Goal: Browse casually: Explore the website without a specific task or goal

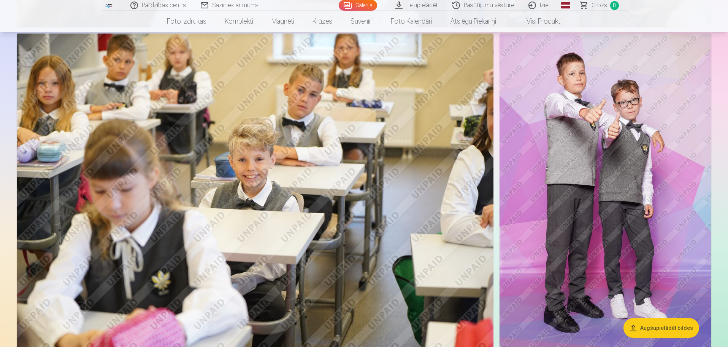
scroll to position [1217, 0]
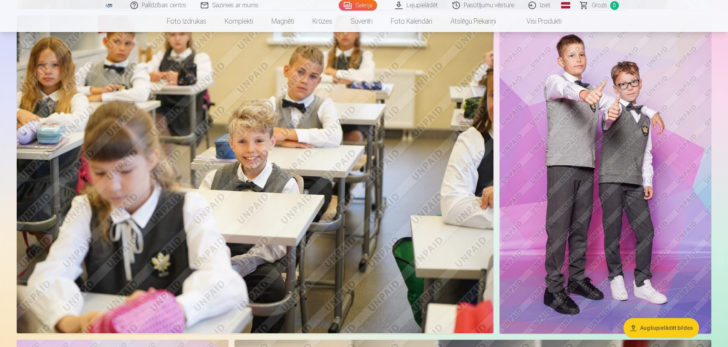
click at [607, 145] on img at bounding box center [606, 174] width 212 height 318
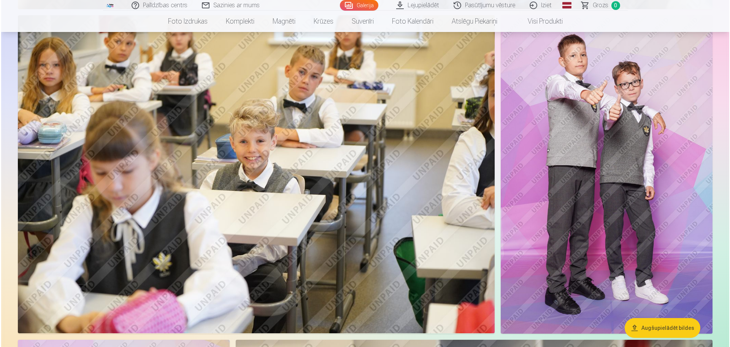
scroll to position [1334, 0]
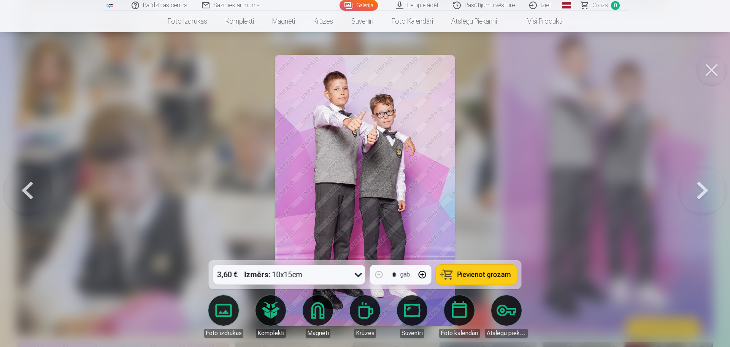
click at [596, 153] on div at bounding box center [365, 173] width 730 height 347
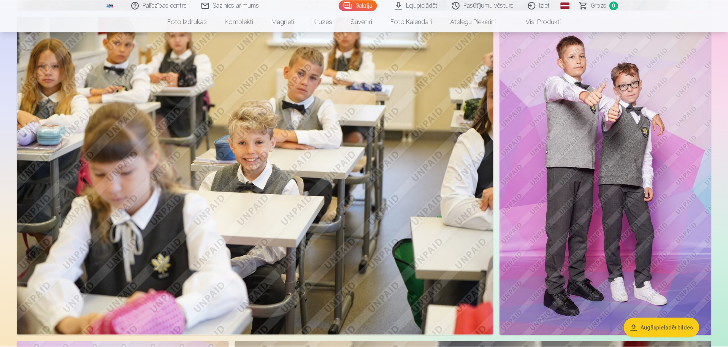
scroll to position [1331, 0]
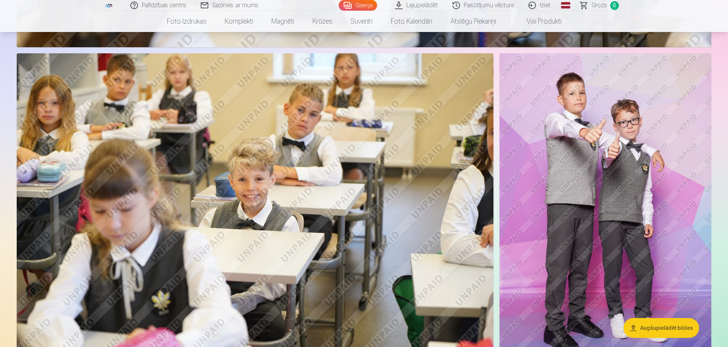
click at [591, 182] on img at bounding box center [606, 212] width 212 height 318
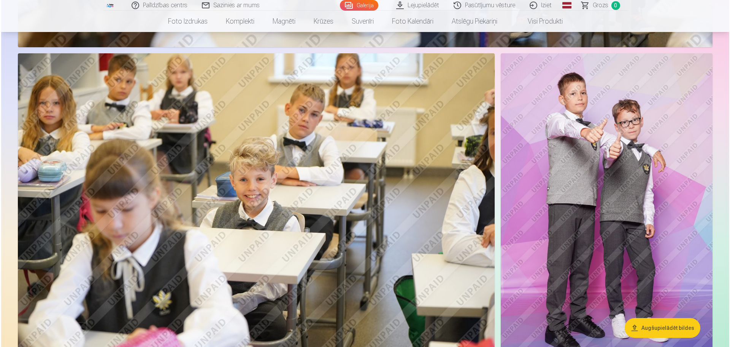
scroll to position [1295, 0]
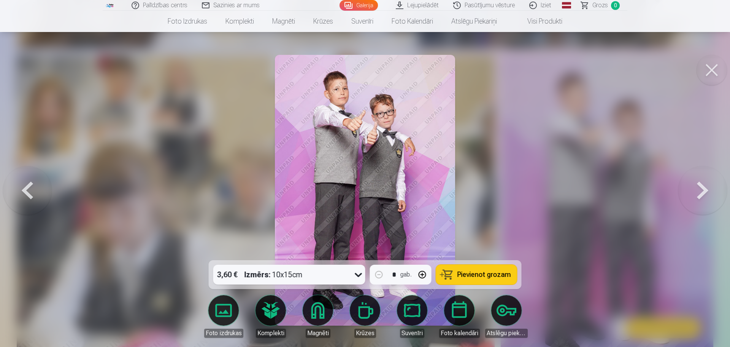
click at [503, 316] on link "Atslēgu piekariņi" at bounding box center [506, 316] width 43 height 43
click at [513, 314] on link "Atslēgu piekariņi" at bounding box center [506, 316] width 43 height 43
click at [709, 67] on button at bounding box center [712, 70] width 30 height 30
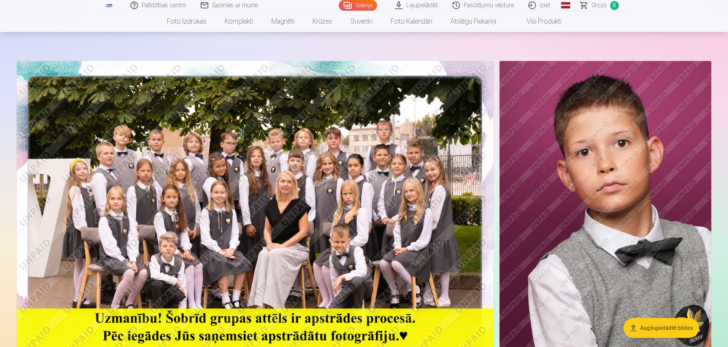
scroll to position [152, 0]
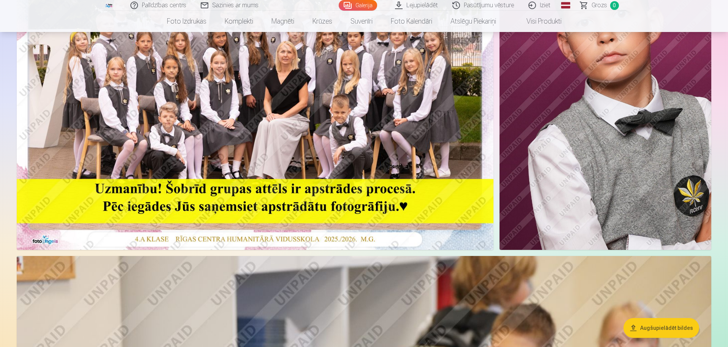
click at [327, 108] on img at bounding box center [255, 91] width 477 height 318
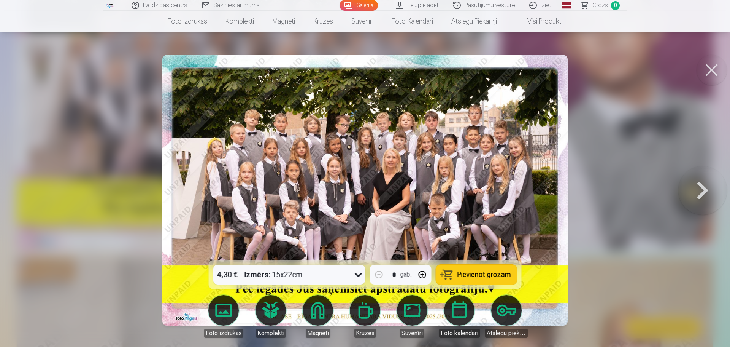
click at [357, 272] on icon at bounding box center [359, 274] width 12 height 12
click at [313, 139] on img at bounding box center [364, 190] width 405 height 270
click at [718, 71] on button at bounding box center [712, 70] width 30 height 30
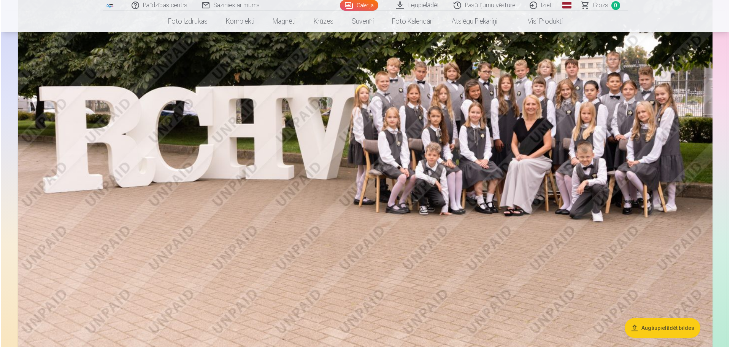
scroll to position [2774, 0]
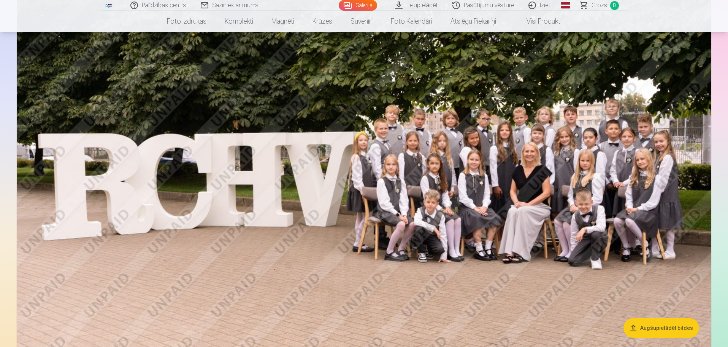
click at [483, 157] on img at bounding box center [364, 181] width 695 height 463
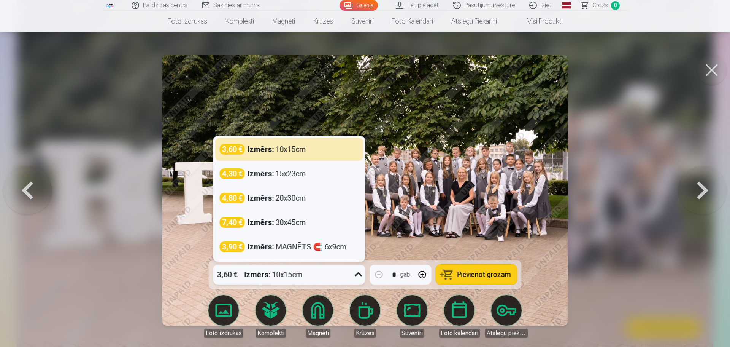
click at [334, 278] on div "3,60 € Izmērs : 10x15cm" at bounding box center [282, 274] width 138 height 20
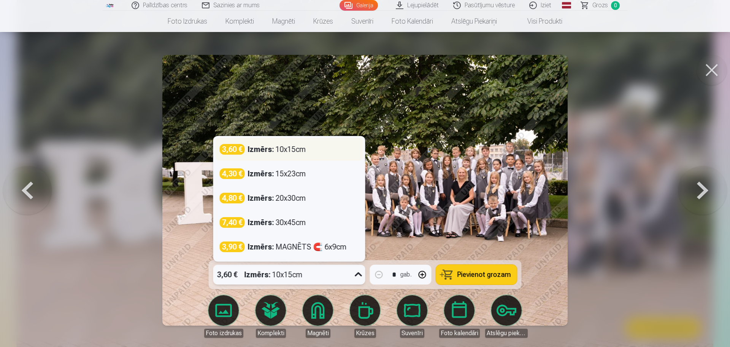
click at [287, 153] on div "Izmērs : 10x15cm" at bounding box center [277, 149] width 58 height 11
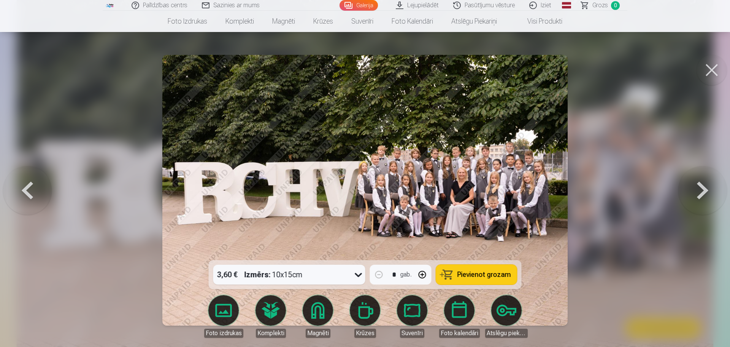
click at [710, 68] on button at bounding box center [712, 70] width 30 height 30
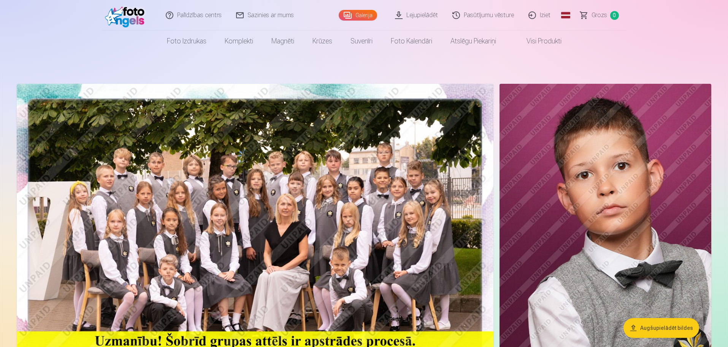
click at [351, 227] on img at bounding box center [255, 243] width 477 height 318
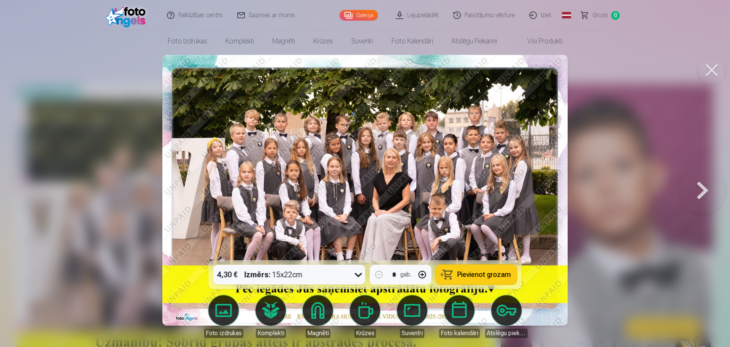
click at [351, 276] on div "4,30 € Izmērs : 15x22cm" at bounding box center [289, 274] width 152 height 20
click at [474, 134] on img at bounding box center [364, 190] width 405 height 270
click at [437, 151] on img at bounding box center [364, 190] width 405 height 270
click at [712, 75] on button at bounding box center [712, 70] width 30 height 30
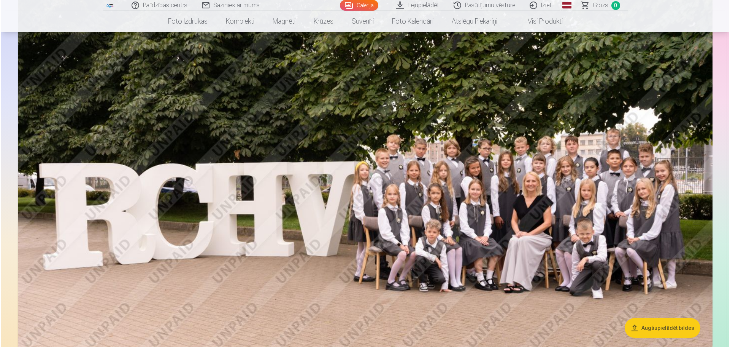
scroll to position [2739, 0]
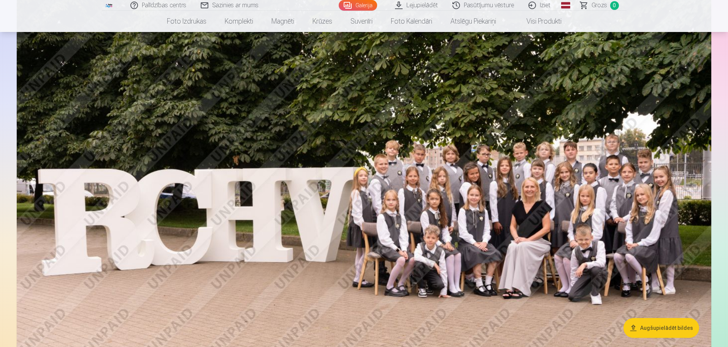
click at [470, 197] on img at bounding box center [364, 216] width 695 height 463
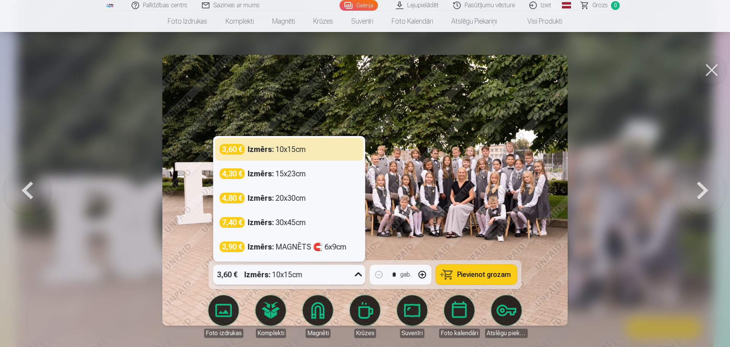
click at [358, 274] on icon at bounding box center [359, 274] width 12 height 12
click at [705, 68] on button at bounding box center [712, 70] width 30 height 30
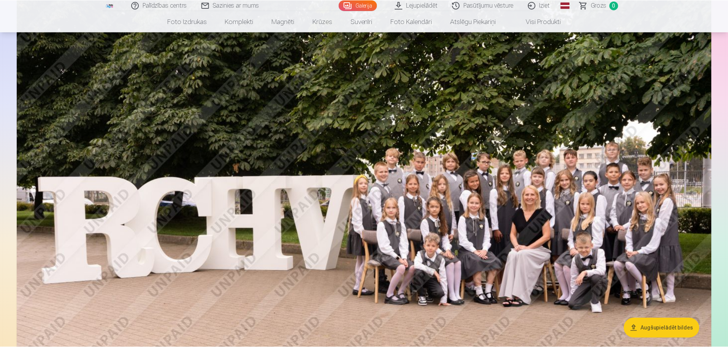
scroll to position [2731, 0]
